Goal: Task Accomplishment & Management: Manage account settings

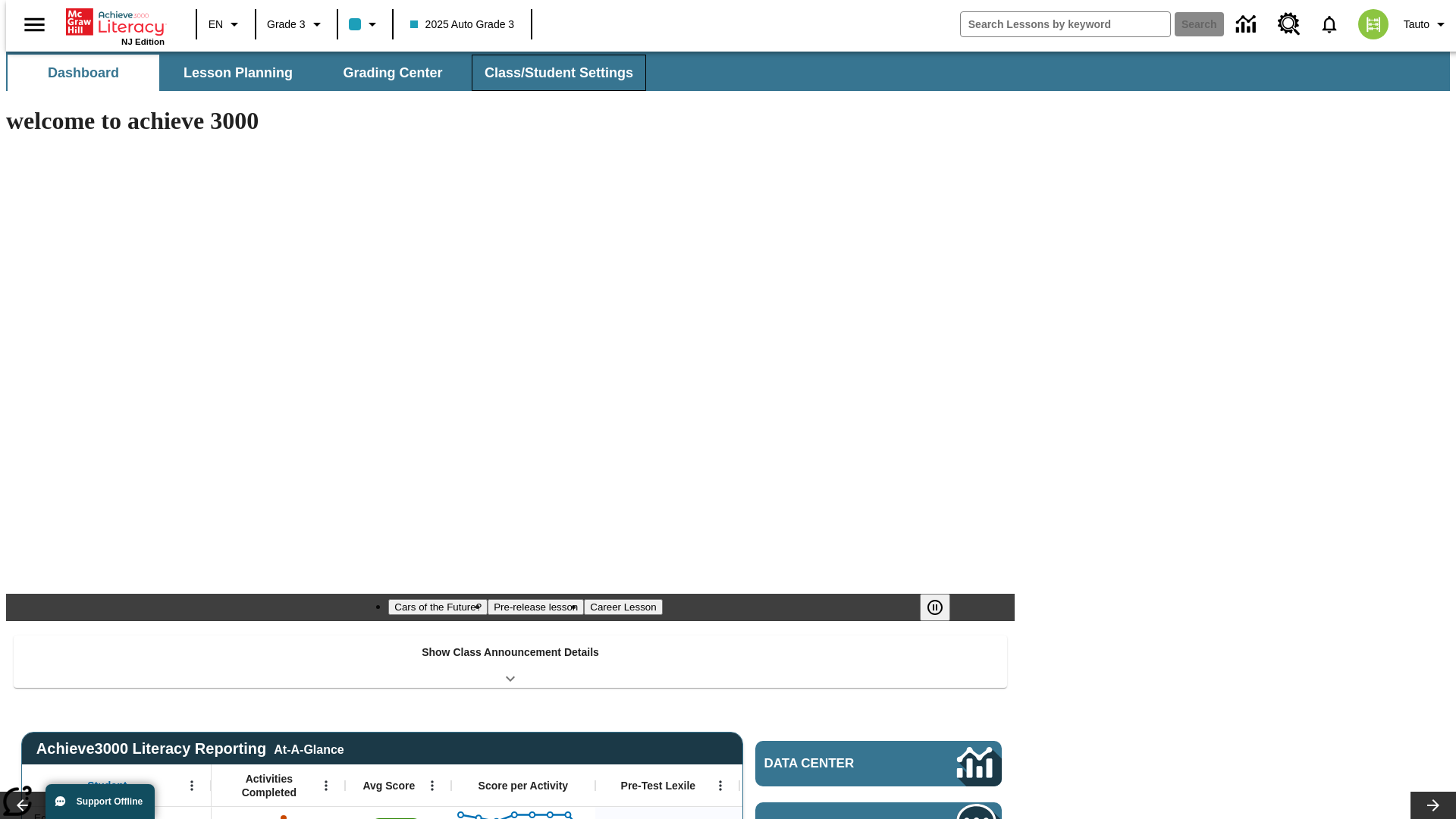
click at [551, 72] on button "Class/Student Settings" at bounding box center [559, 73] width 175 height 37
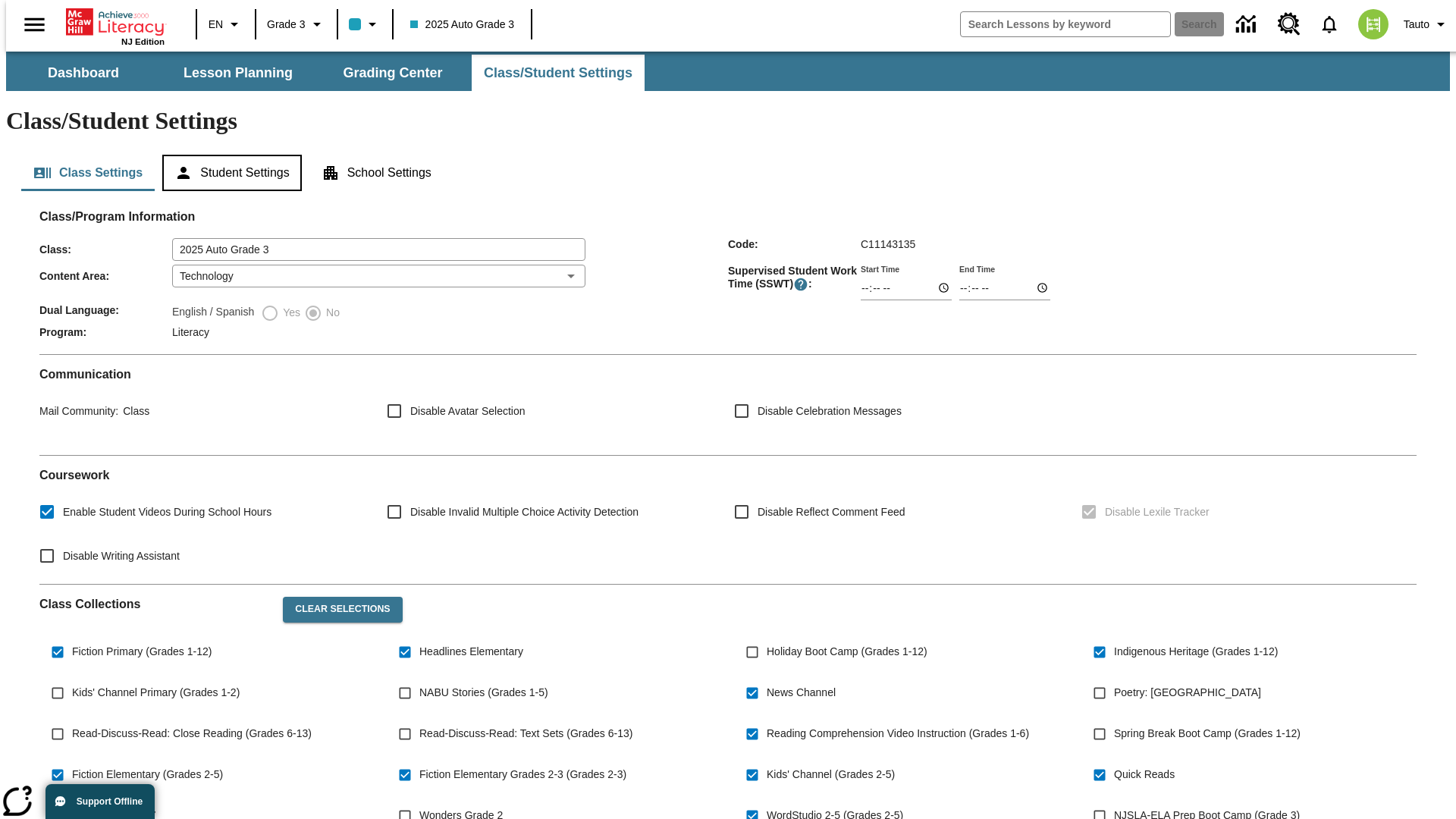
click at [229, 154] on button "Student Settings" at bounding box center [232, 173] width 139 height 37
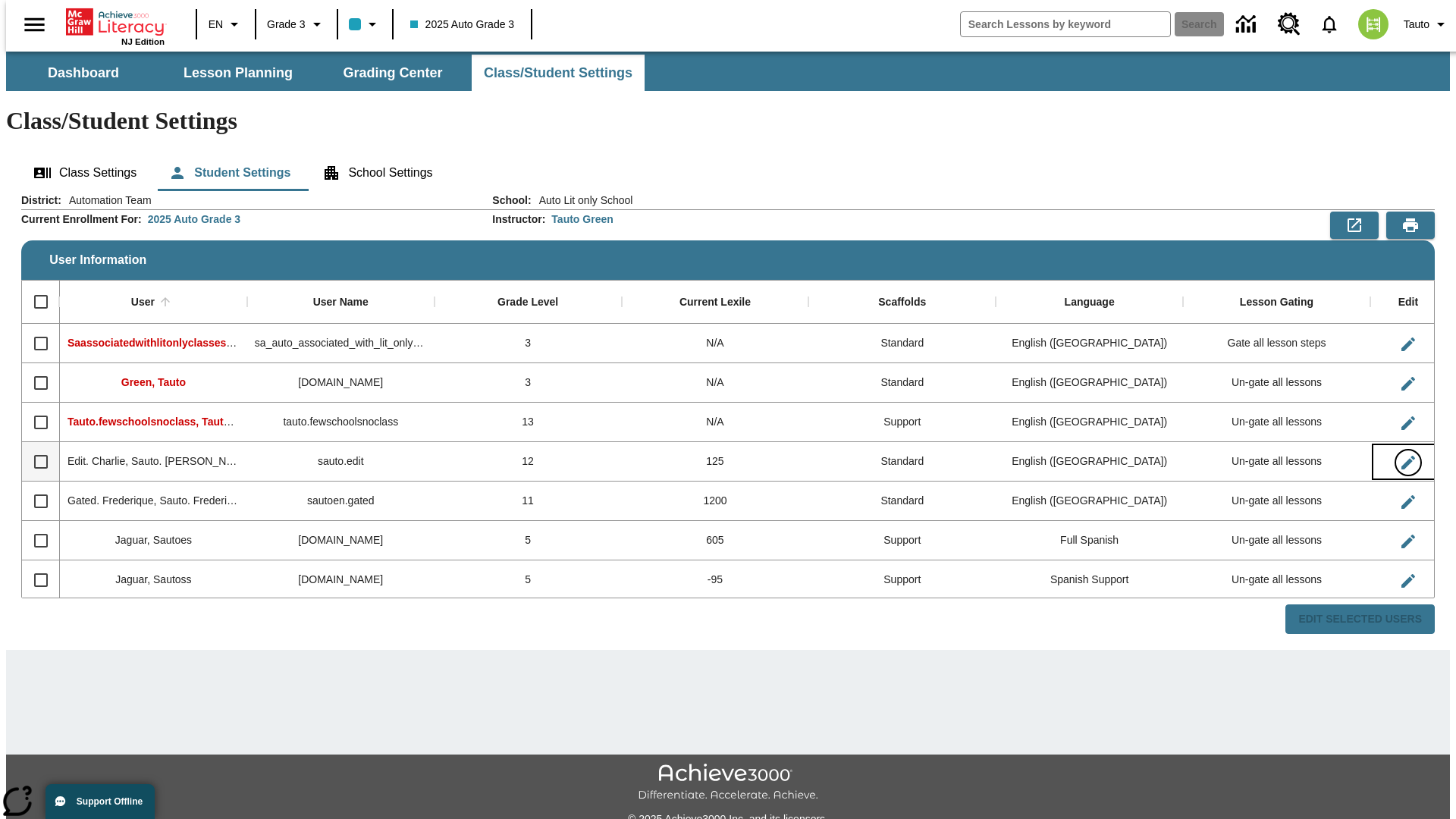
click at [1401, 455] on icon "Edit User" at bounding box center [1408, 462] width 14 height 14
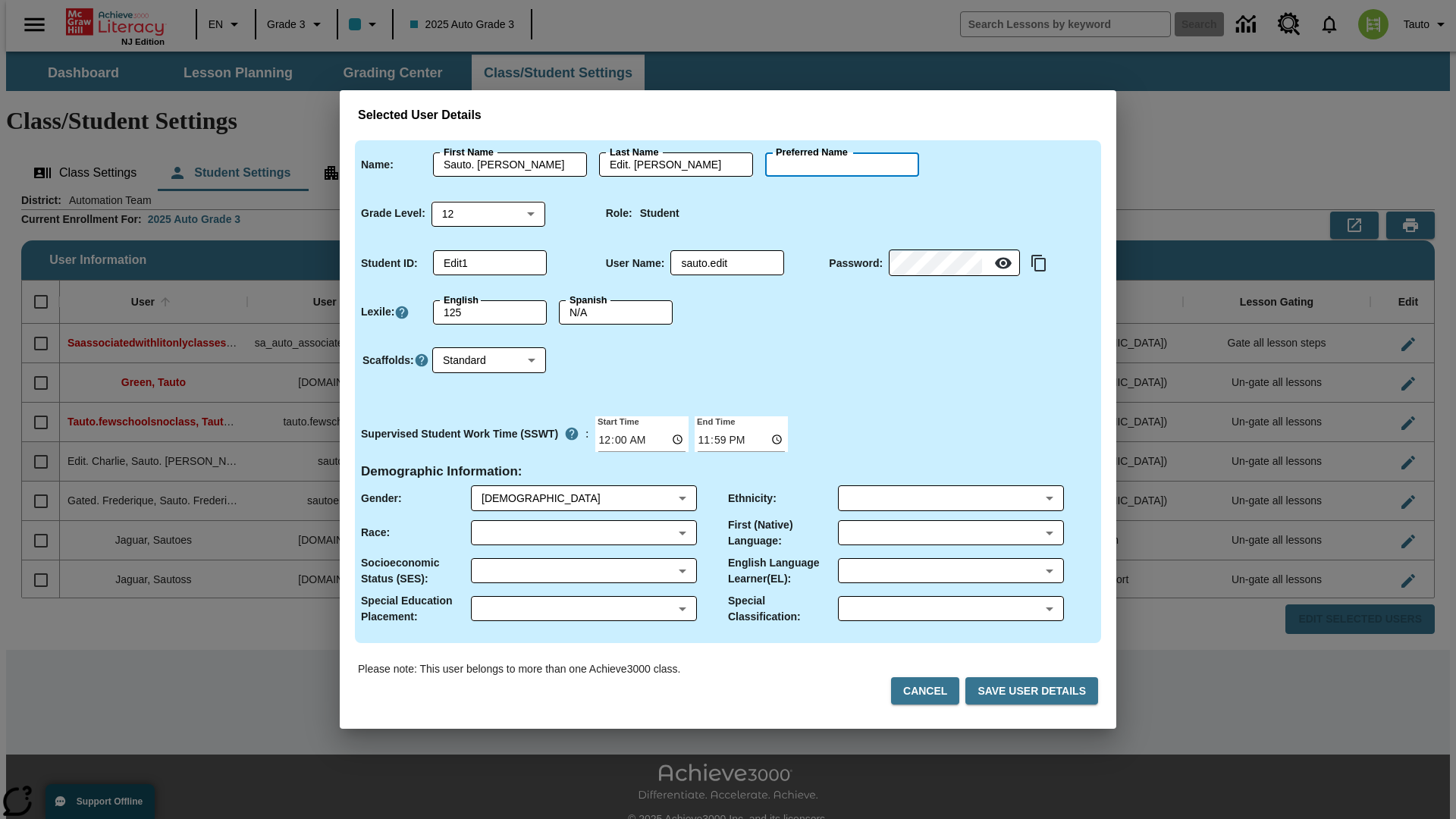
type input "[PERSON_NAME]"
click at [931, 691] on button "Cancel" at bounding box center [924, 691] width 69 height 28
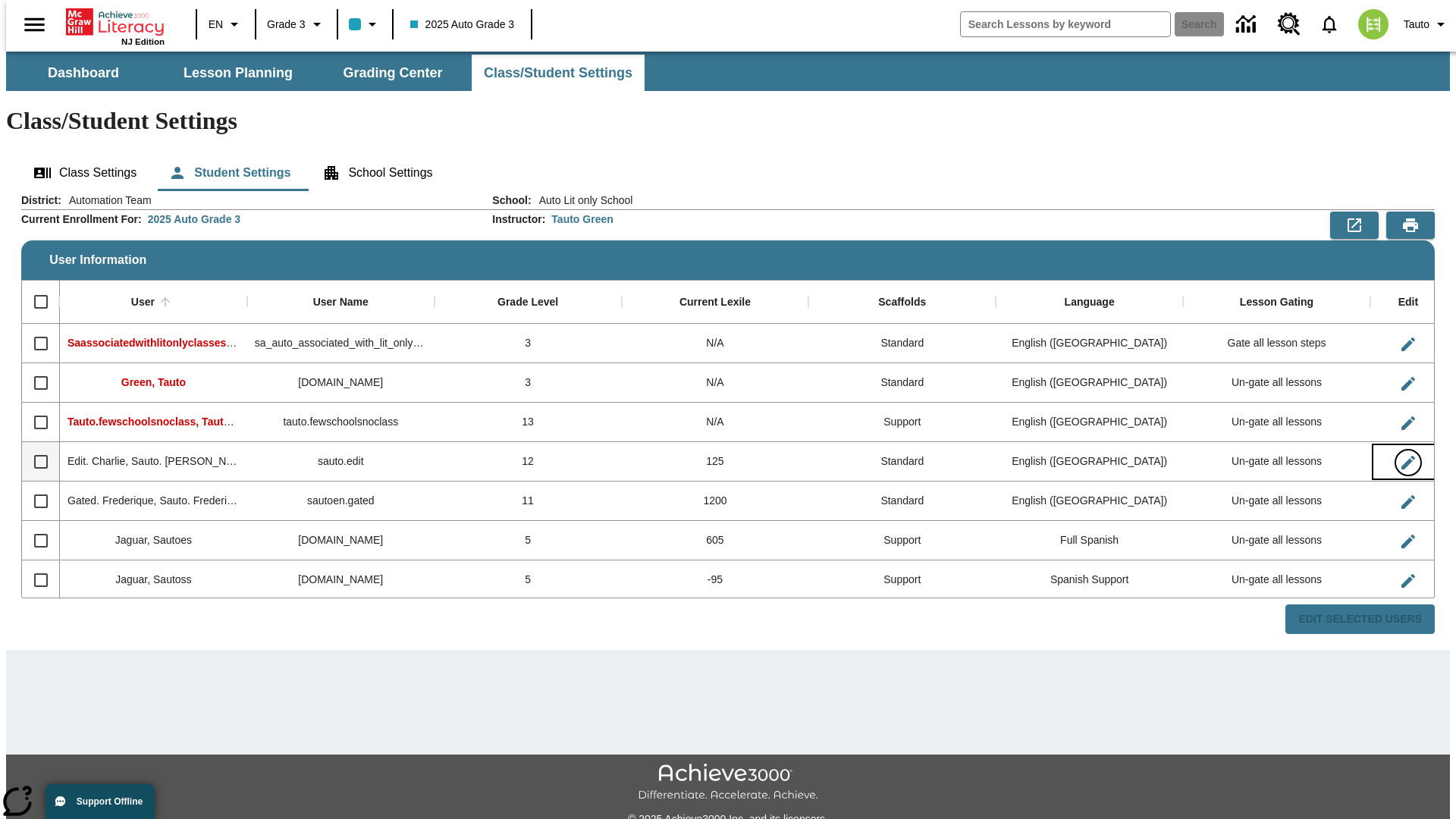
click at [1401, 455] on icon "Edit User" at bounding box center [1408, 462] width 14 height 14
